Goal: Transaction & Acquisition: Book appointment/travel/reservation

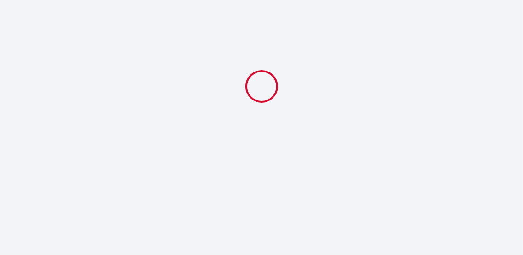
select select
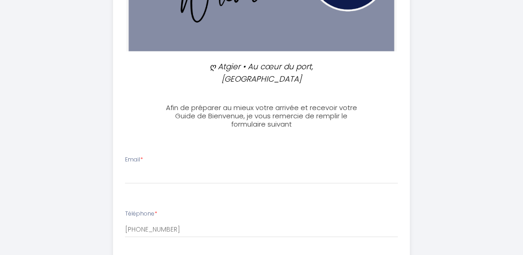
scroll to position [169, 0]
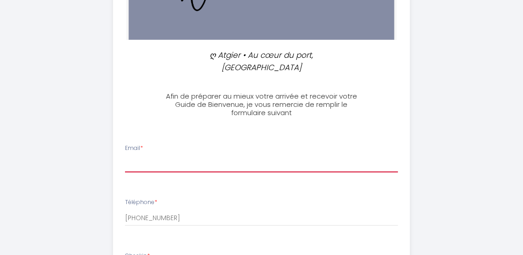
click at [164, 156] on input "Email *" at bounding box center [261, 164] width 273 height 17
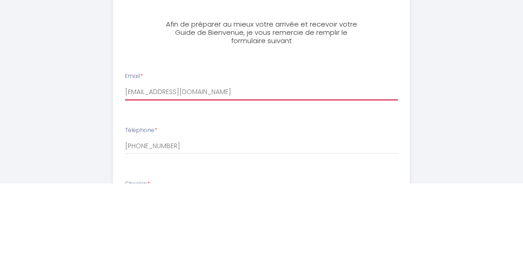
type input "[EMAIL_ADDRESS][DOMAIN_NAME]"
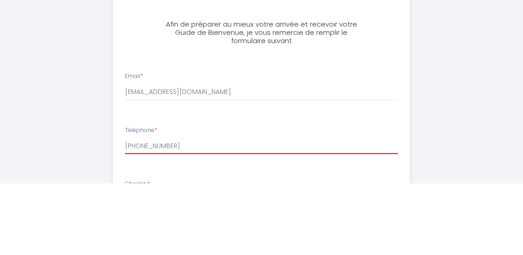
click at [170, 210] on input "[PHONE_NUMBER]" at bounding box center [261, 218] width 273 height 17
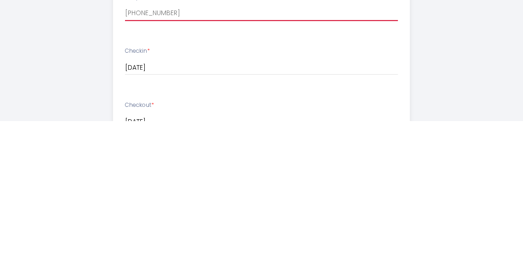
scroll to position [241, 0]
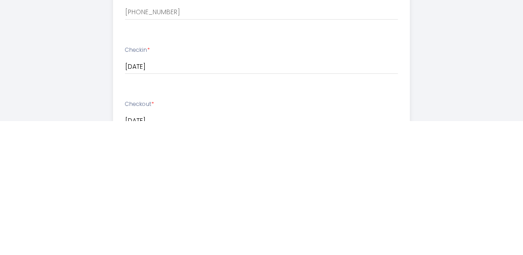
click at [161, 196] on input "[DATE]" at bounding box center [261, 202] width 273 height 12
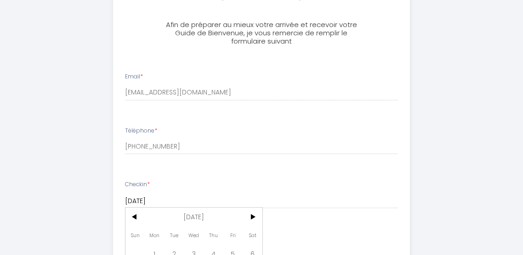
type input "[DATE]"
click at [167, 250] on input "[DATE]" at bounding box center [261, 256] width 273 height 12
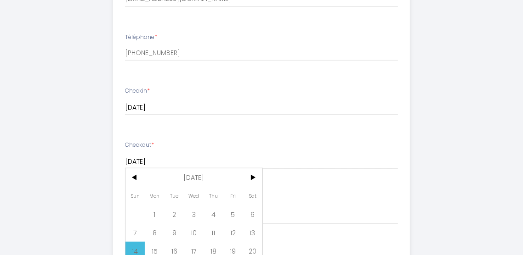
scroll to position [336, 0]
